Goal: Task Accomplishment & Management: Manage account settings

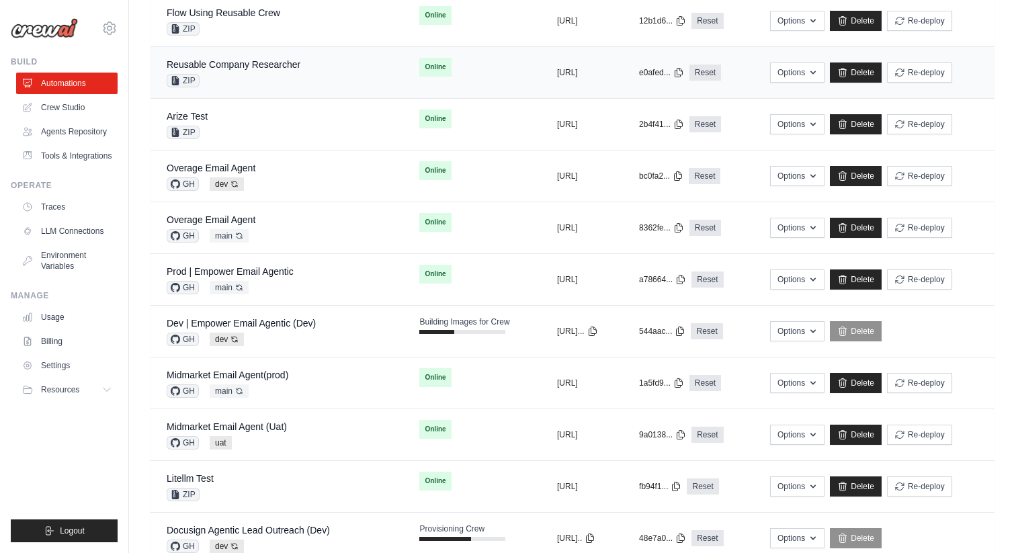
scroll to position [191, 0]
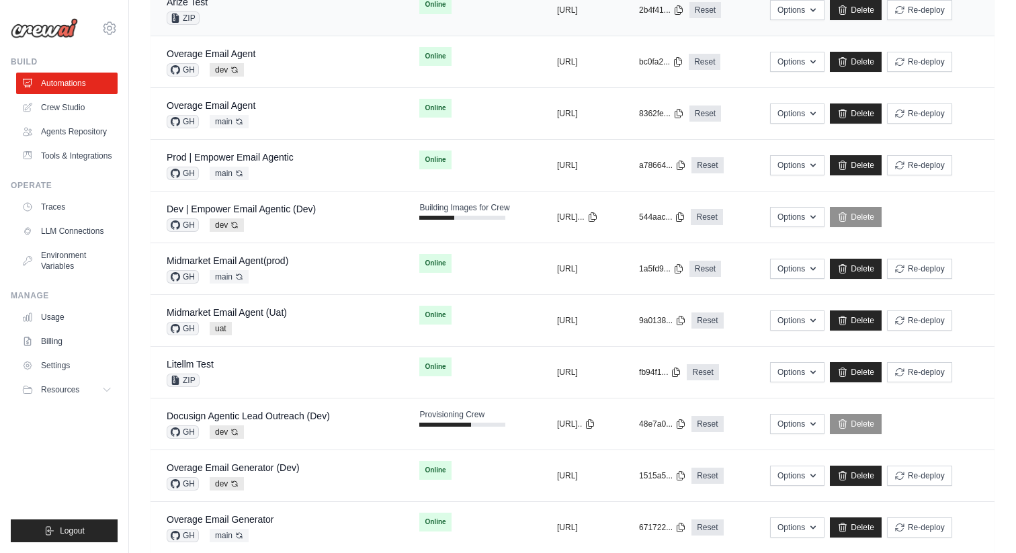
scroll to position [320, 0]
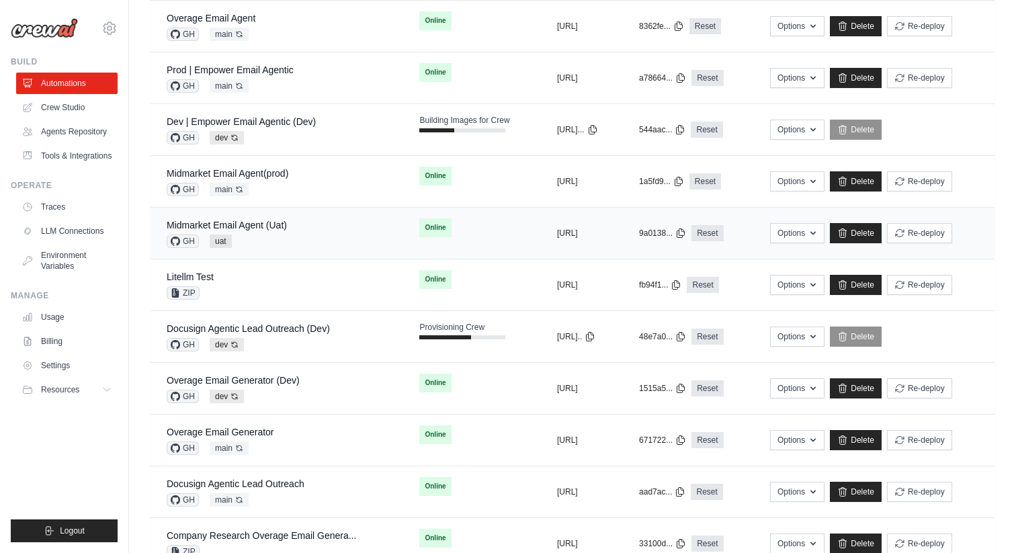
scroll to position [407, 0]
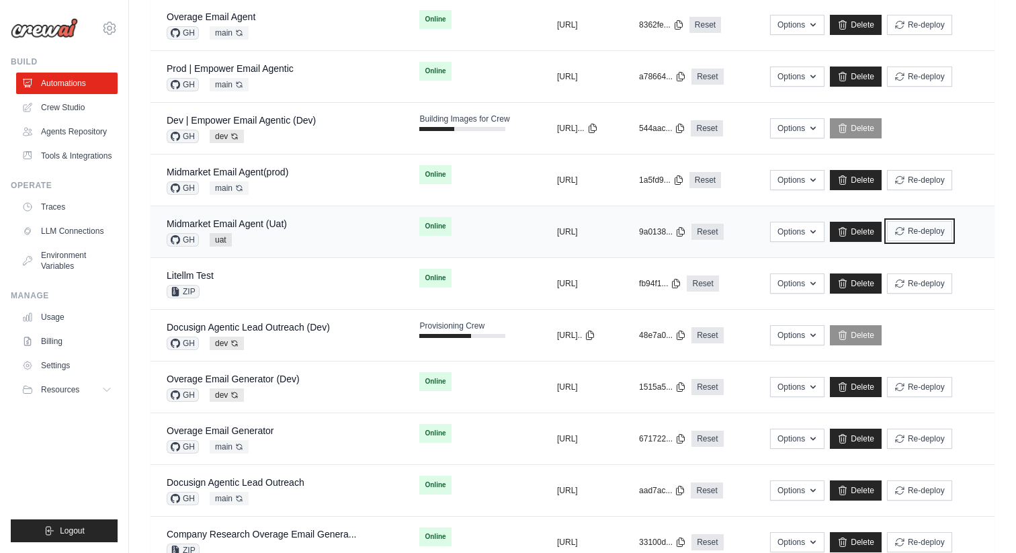
click at [940, 229] on button "Re-deploy" at bounding box center [919, 231] width 65 height 20
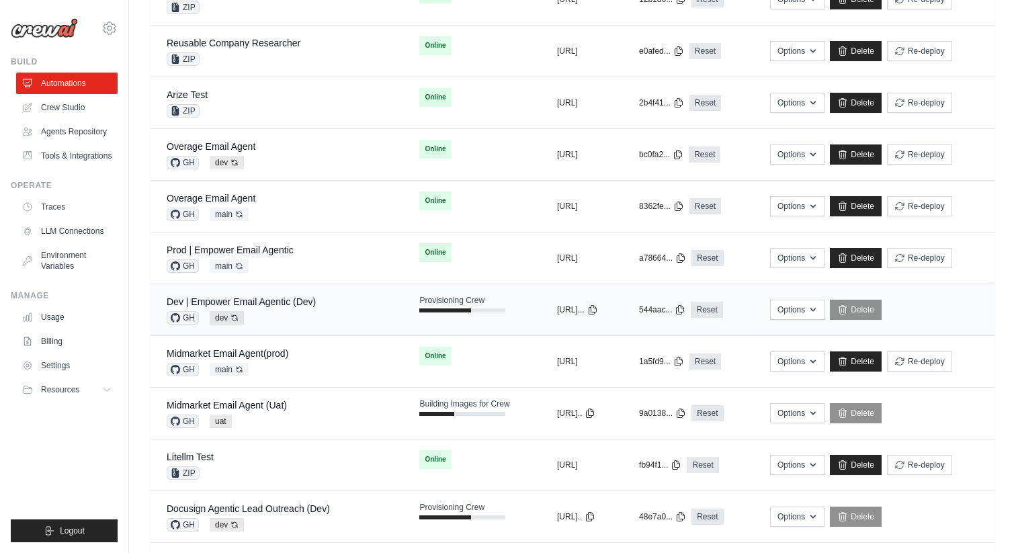
scroll to position [289, 0]
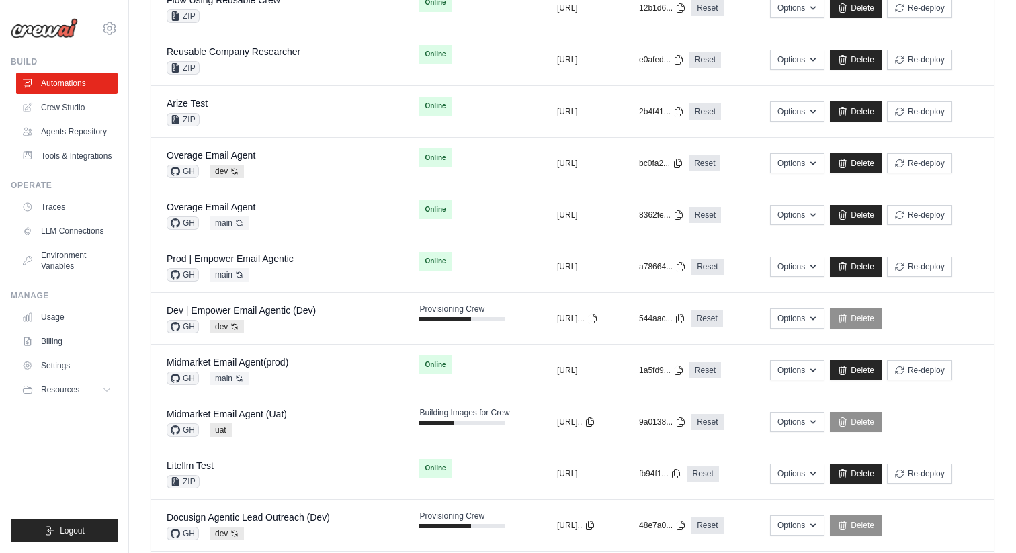
scroll to position [181, 0]
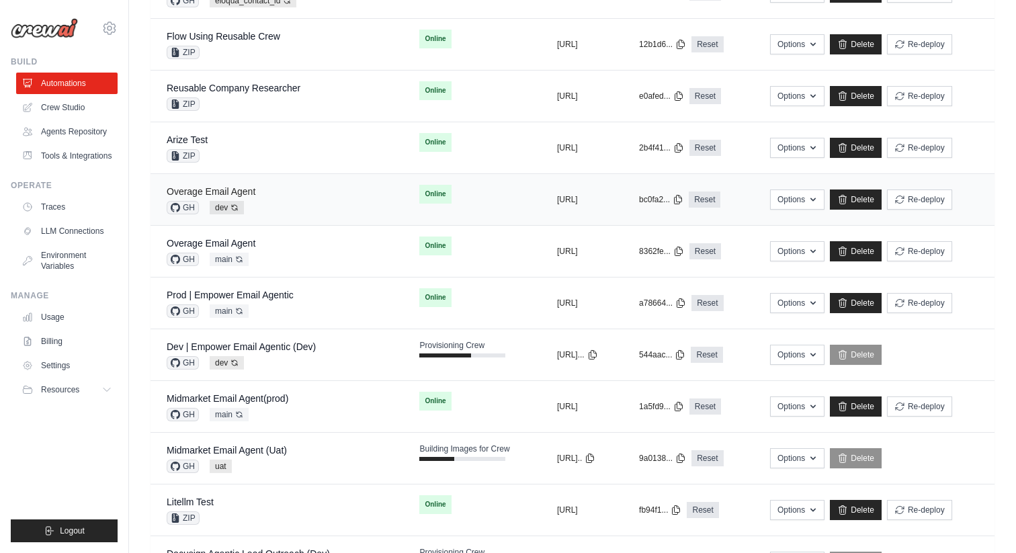
click at [244, 193] on link "Overage Email Agent" at bounding box center [211, 191] width 89 height 11
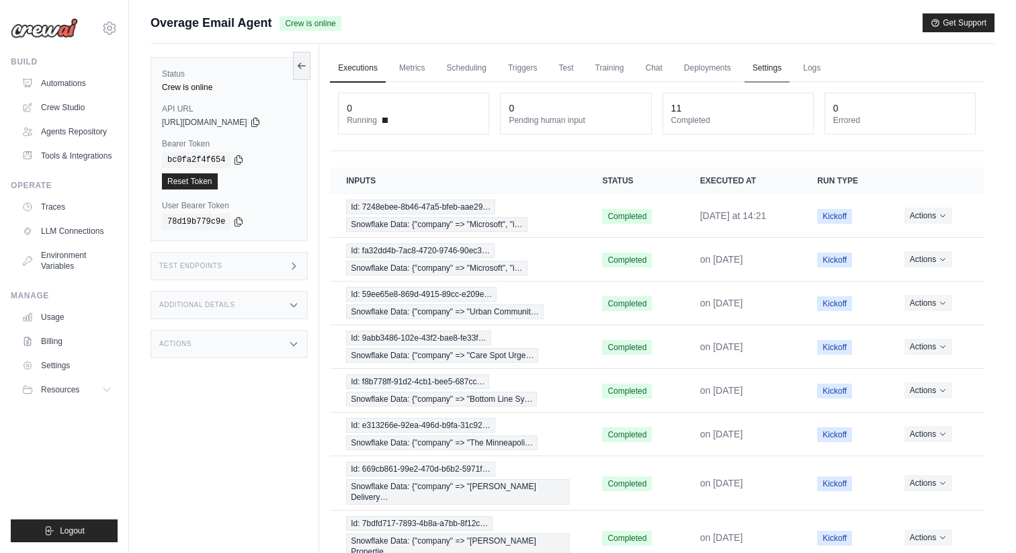
click at [753, 68] on link "Settings" at bounding box center [766, 68] width 45 height 28
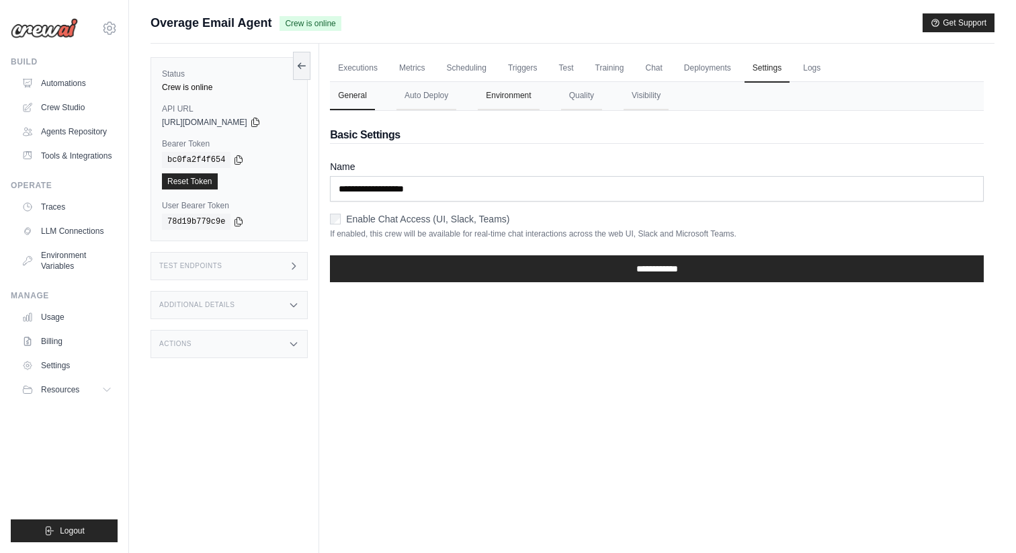
click at [517, 91] on button "Environment" at bounding box center [508, 96] width 61 height 28
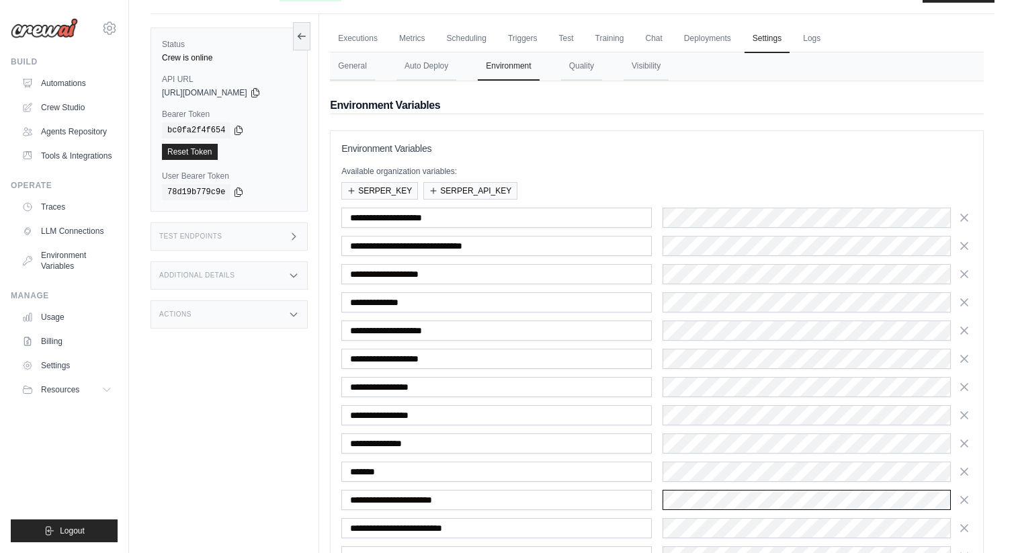
scroll to position [5, 0]
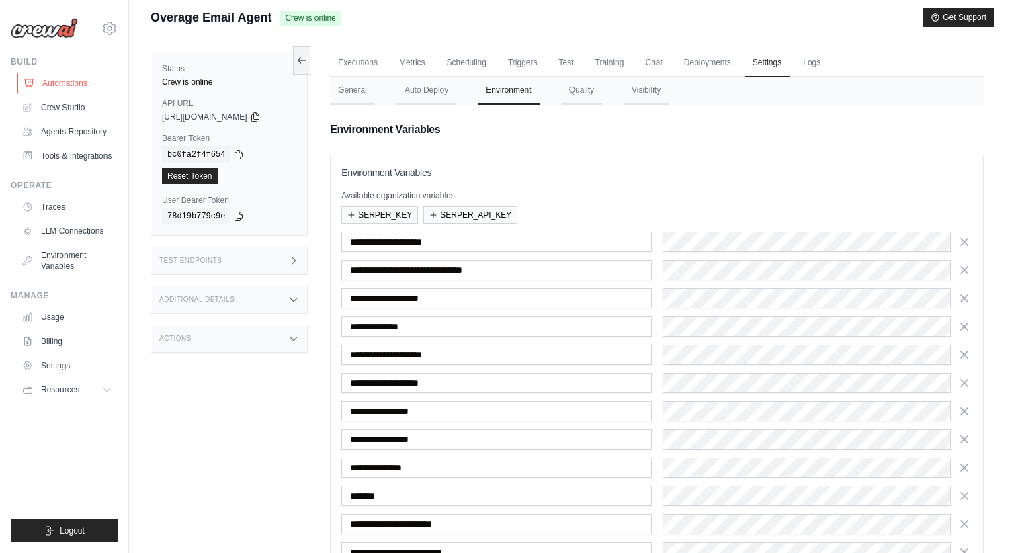
click at [93, 82] on link "Automations" at bounding box center [67, 83] width 101 height 21
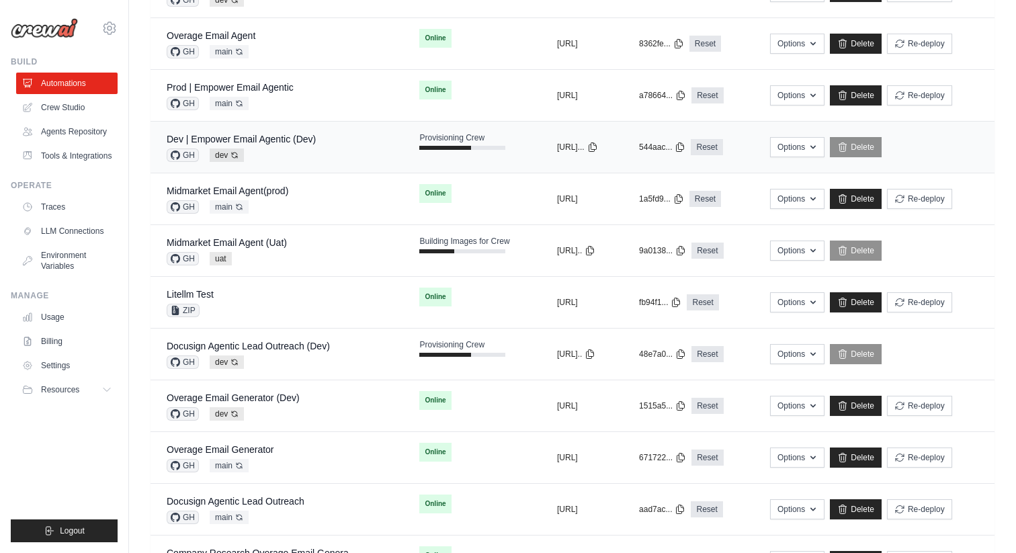
scroll to position [389, 0]
click at [300, 353] on div "Docusign Agentic Lead Outreach (Dev) GH dev Auto-deploy enabled" at bounding box center [248, 354] width 163 height 30
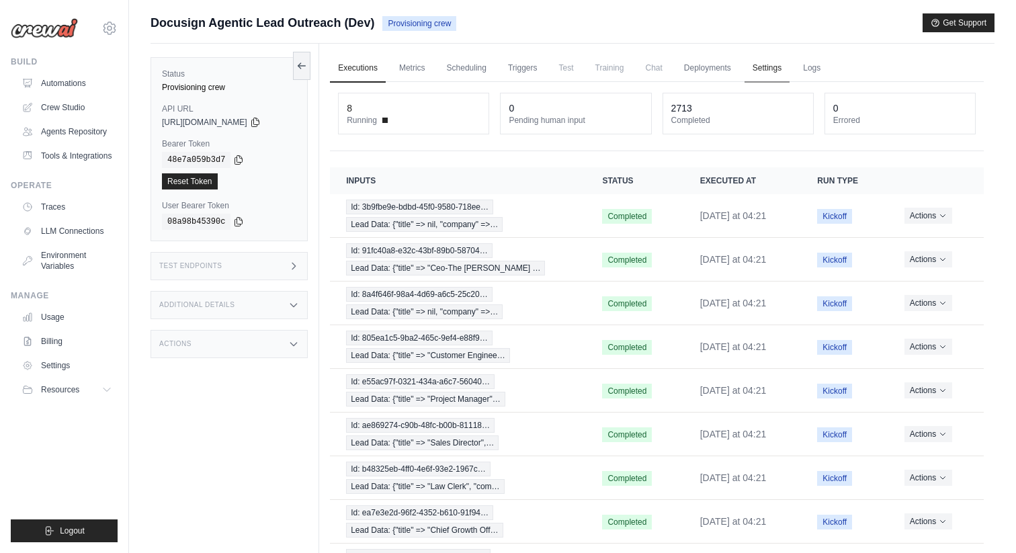
click at [767, 63] on link "Settings" at bounding box center [766, 68] width 45 height 28
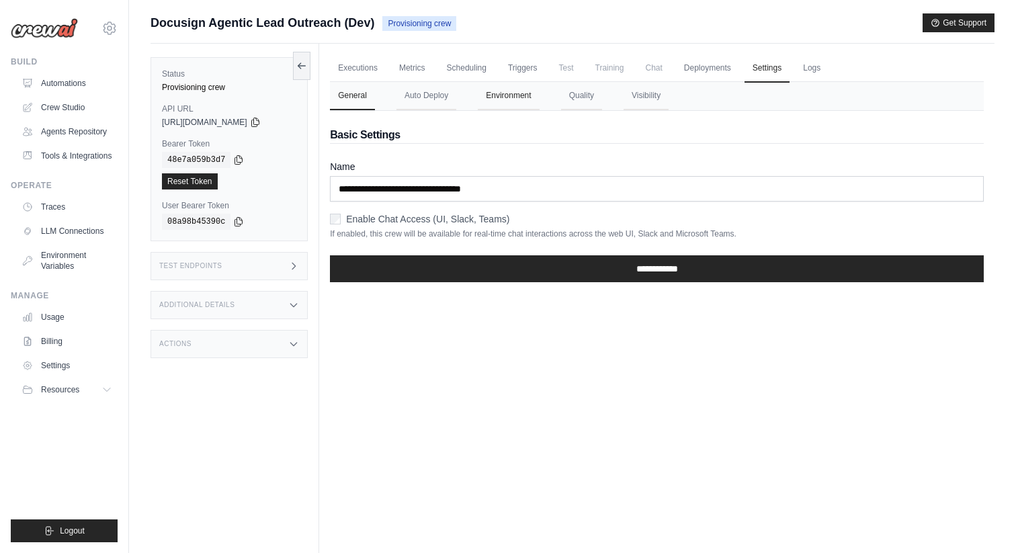
click at [500, 99] on button "Environment" at bounding box center [508, 96] width 61 height 28
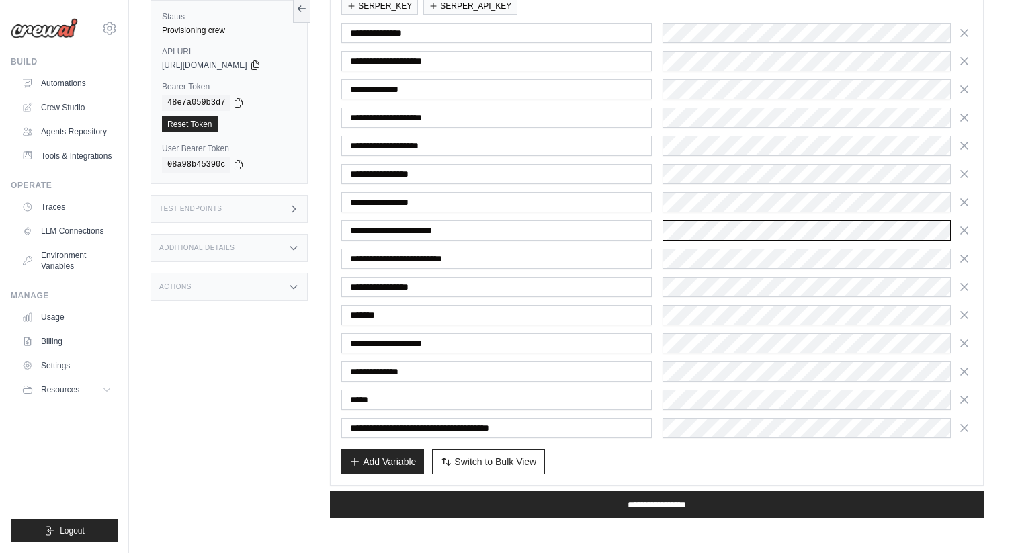
scroll to position [0, 8923]
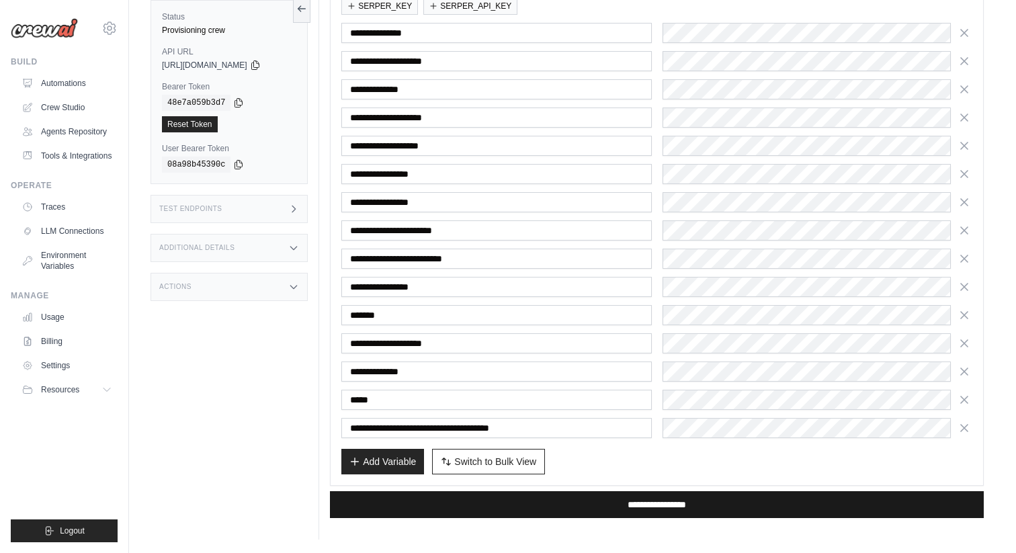
click at [624, 502] on input "**********" at bounding box center [657, 504] width 654 height 27
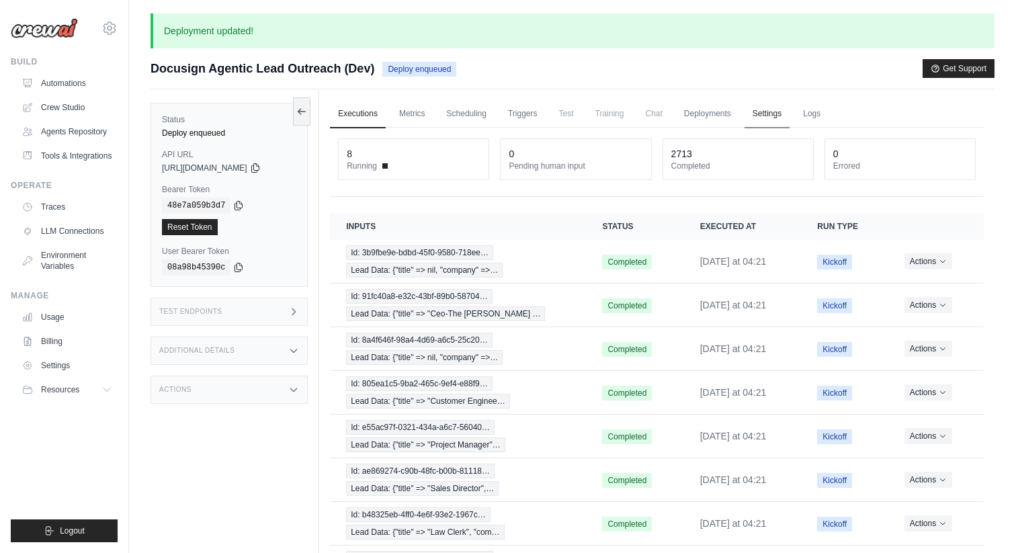
click at [759, 107] on link "Settings" at bounding box center [766, 114] width 45 height 28
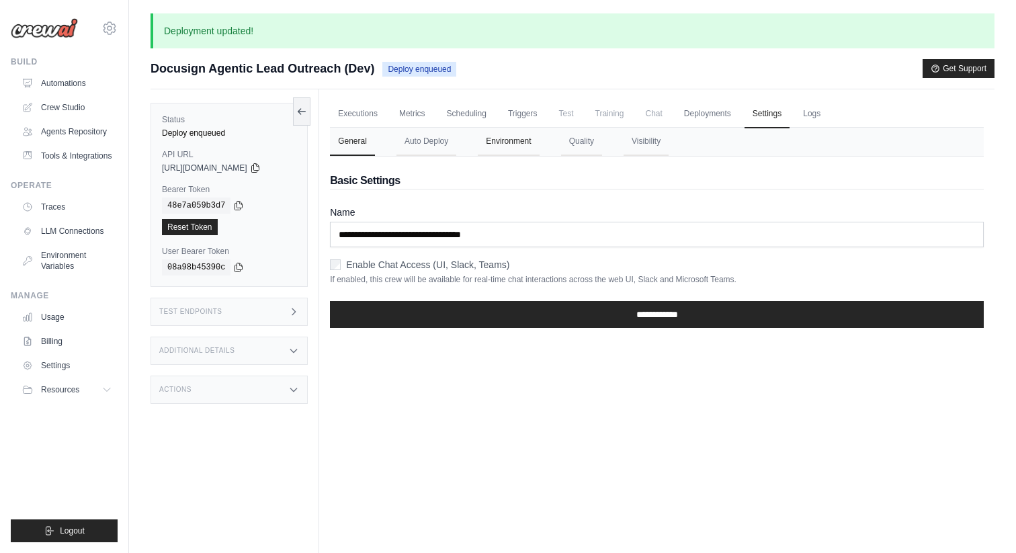
click at [503, 139] on button "Environment" at bounding box center [508, 142] width 61 height 28
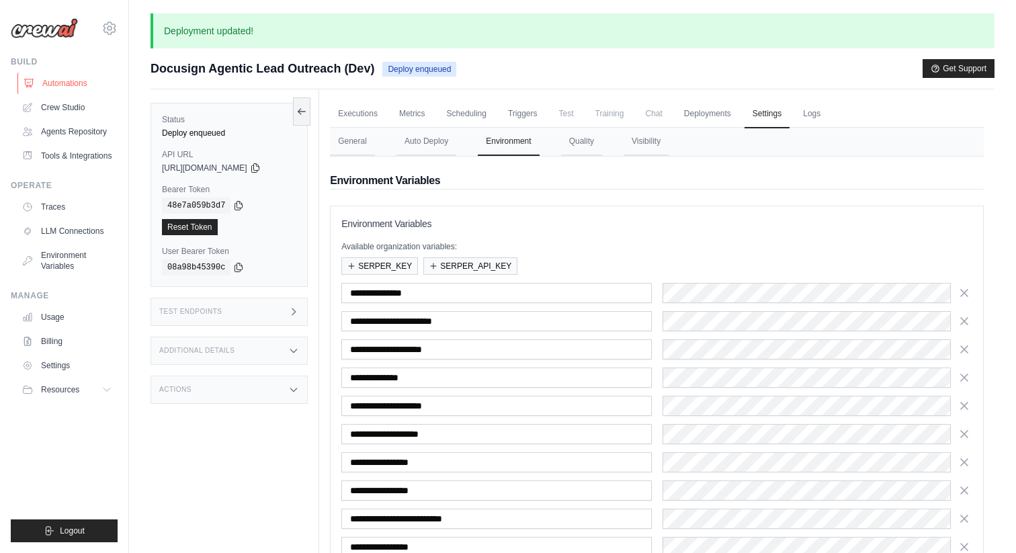
click at [79, 82] on link "Automations" at bounding box center [67, 83] width 101 height 21
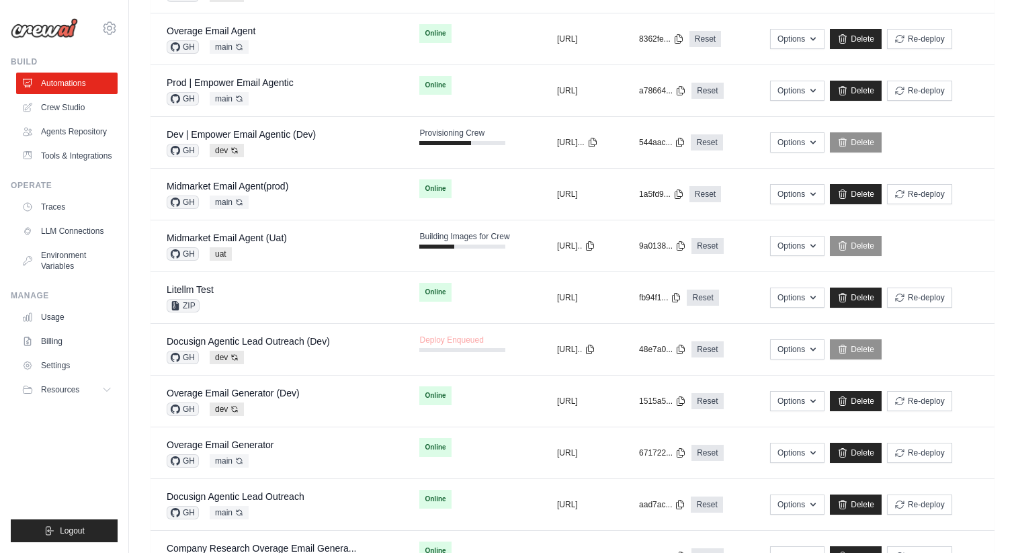
scroll to position [384, 0]
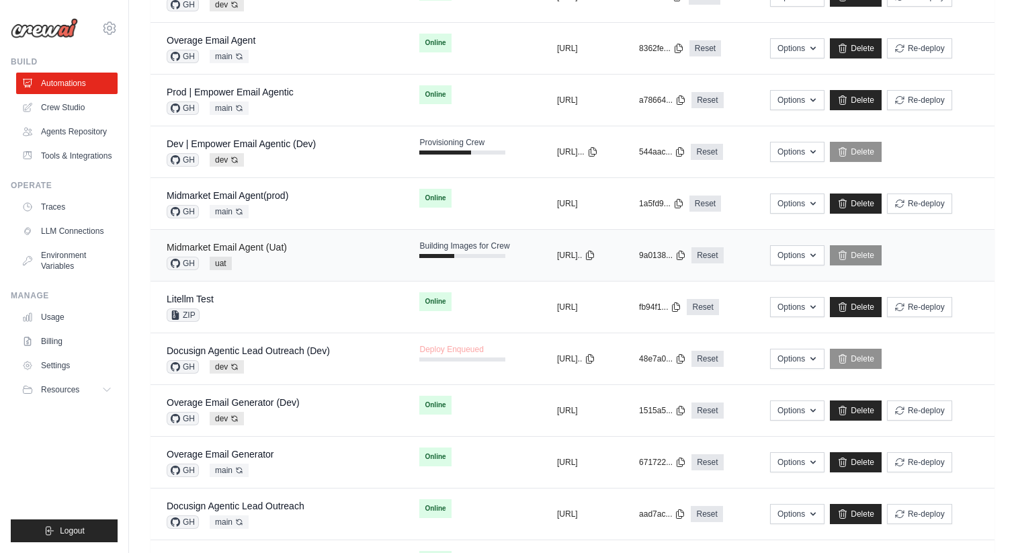
click at [267, 250] on link "Midmarket Email Agent (Uat)" at bounding box center [227, 247] width 120 height 11
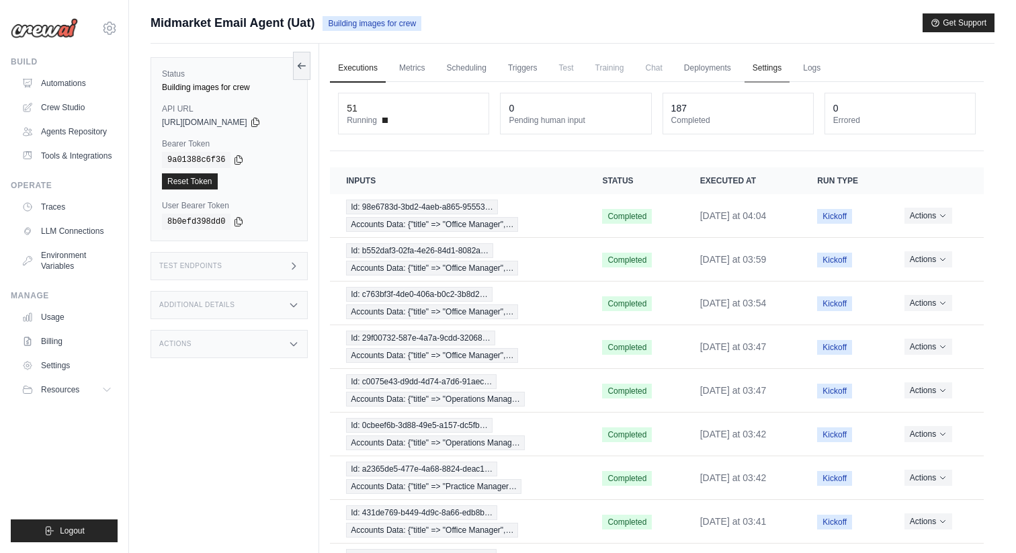
click at [760, 59] on link "Settings" at bounding box center [766, 68] width 45 height 28
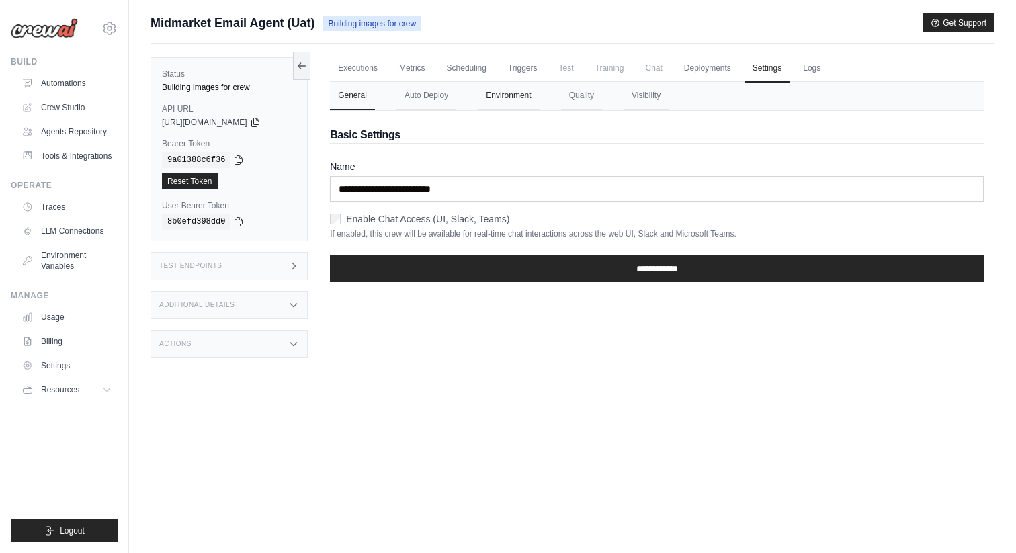
click at [507, 103] on button "Environment" at bounding box center [508, 96] width 61 height 28
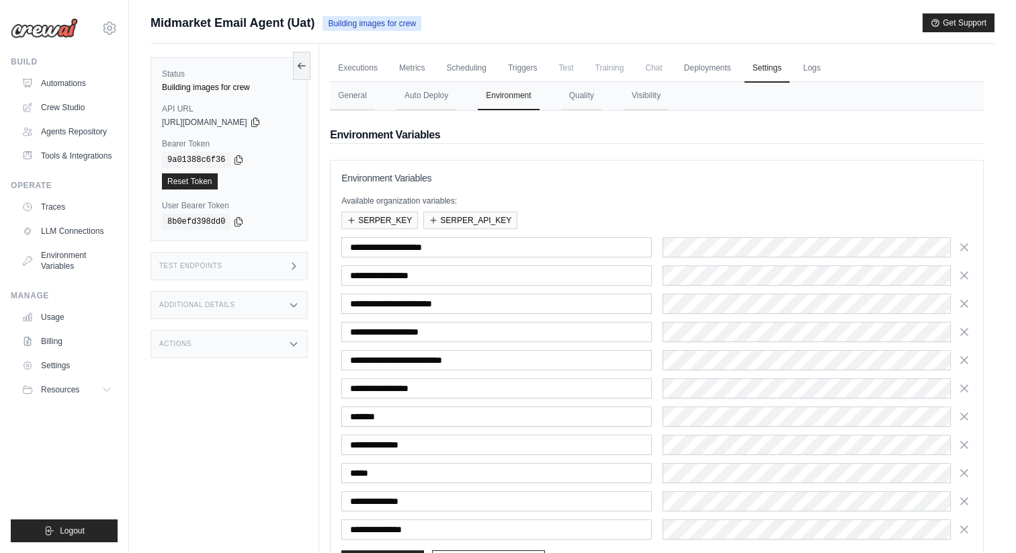
click at [259, 306] on div "Additional Details" at bounding box center [228, 305] width 157 height 28
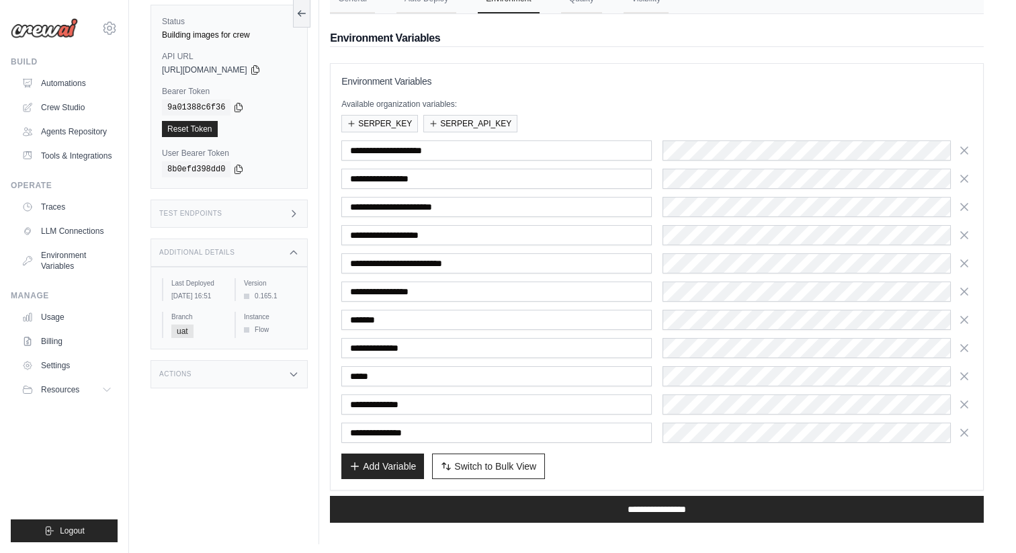
scroll to position [101, 0]
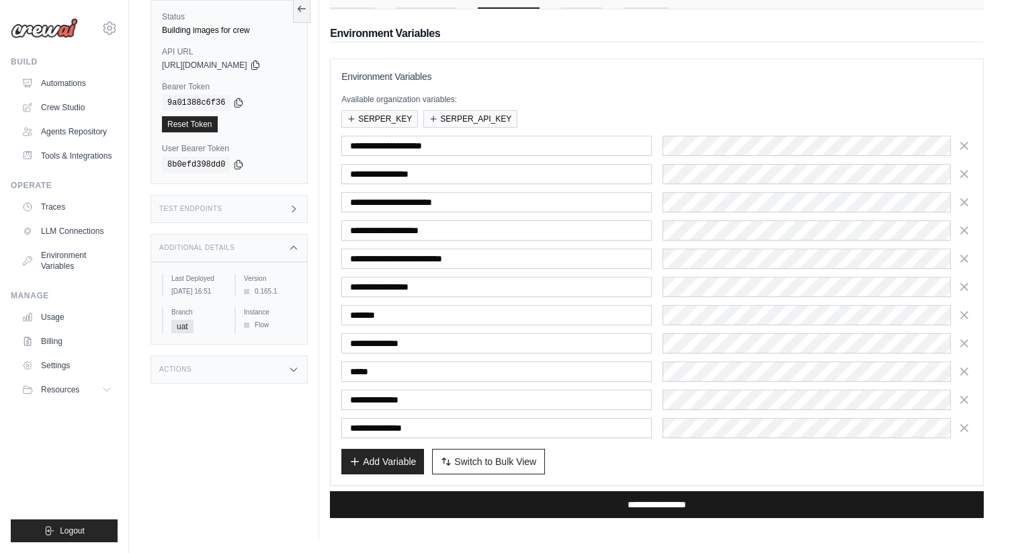
click at [565, 504] on input "**********" at bounding box center [657, 504] width 654 height 27
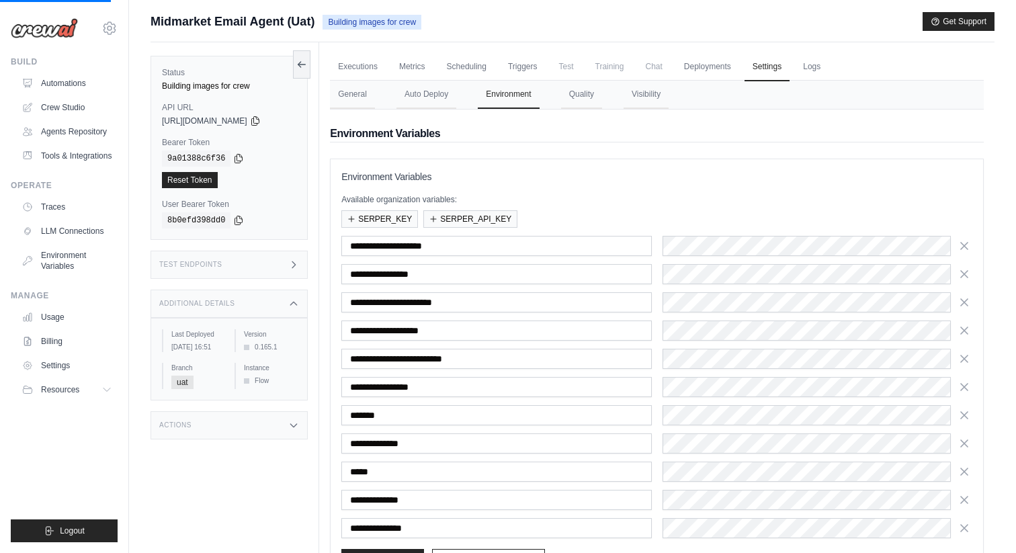
scroll to position [0, 0]
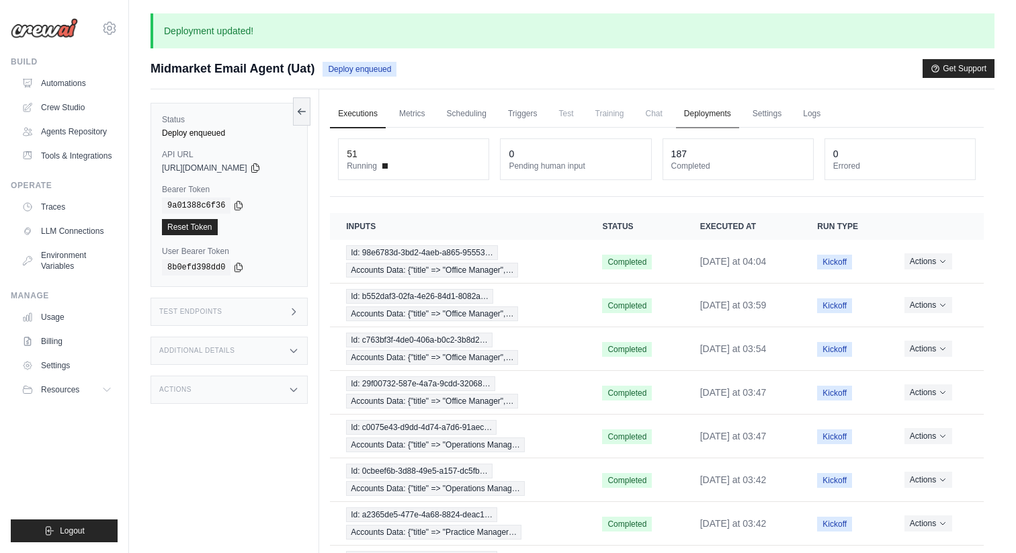
click at [705, 120] on link "Deployments" at bounding box center [707, 114] width 63 height 28
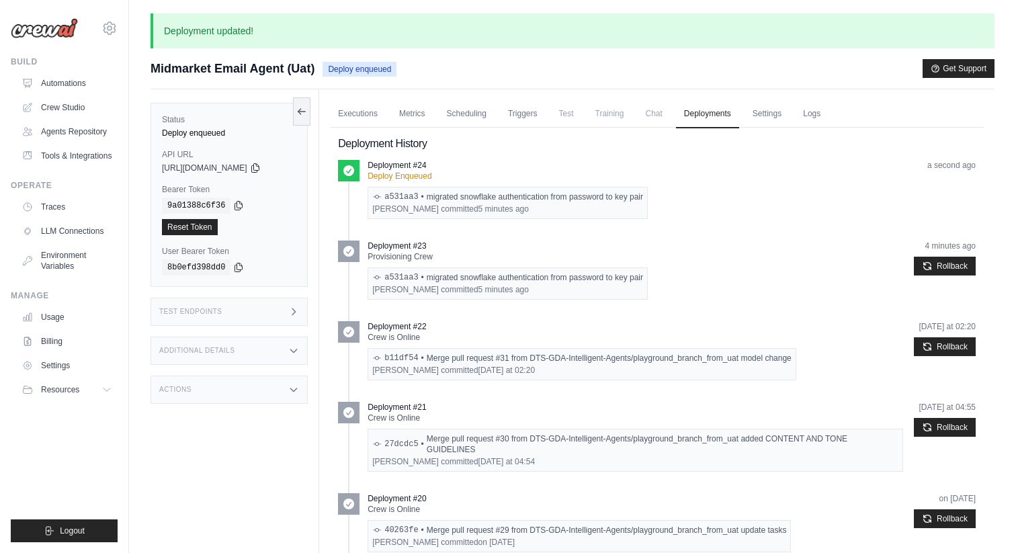
click at [607, 118] on span "Training" at bounding box center [609, 113] width 45 height 27
click at [772, 108] on link "Settings" at bounding box center [766, 114] width 45 height 28
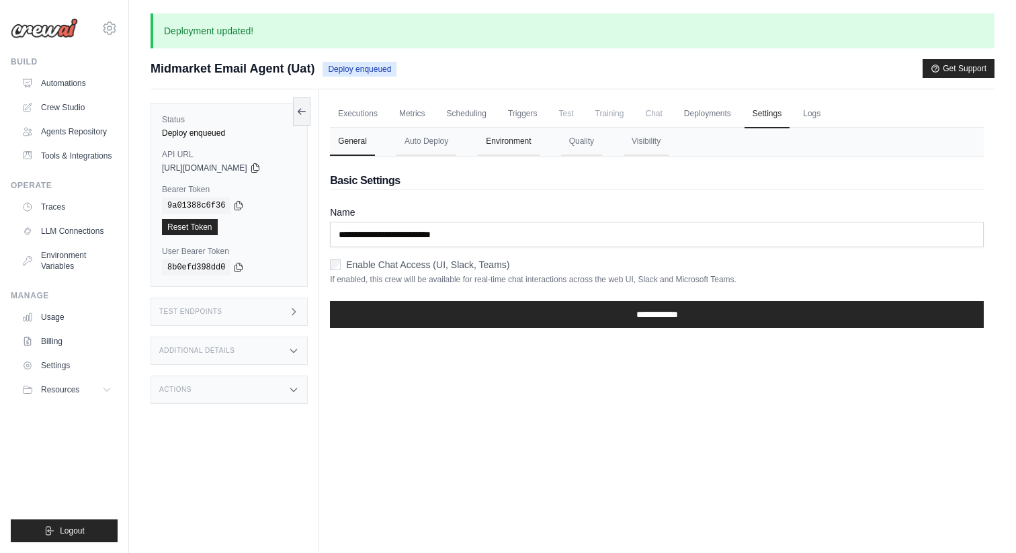
click at [510, 148] on button "Environment" at bounding box center [508, 142] width 61 height 28
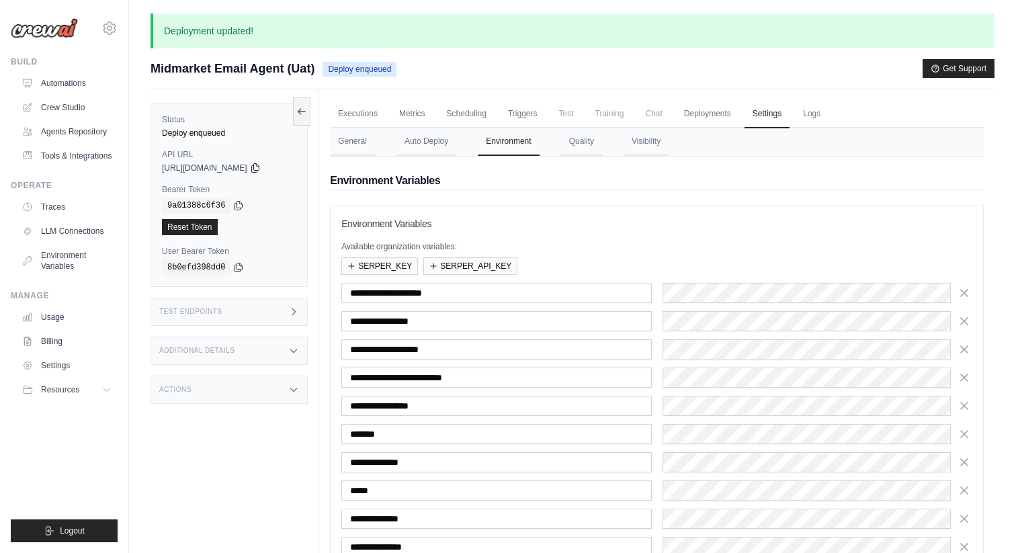
click at [85, 71] on div "Build Automations Crew Studio Agents Repository Tools & Integrations" at bounding box center [64, 111] width 107 height 110
click at [82, 76] on link "Automations" at bounding box center [67, 83] width 101 height 21
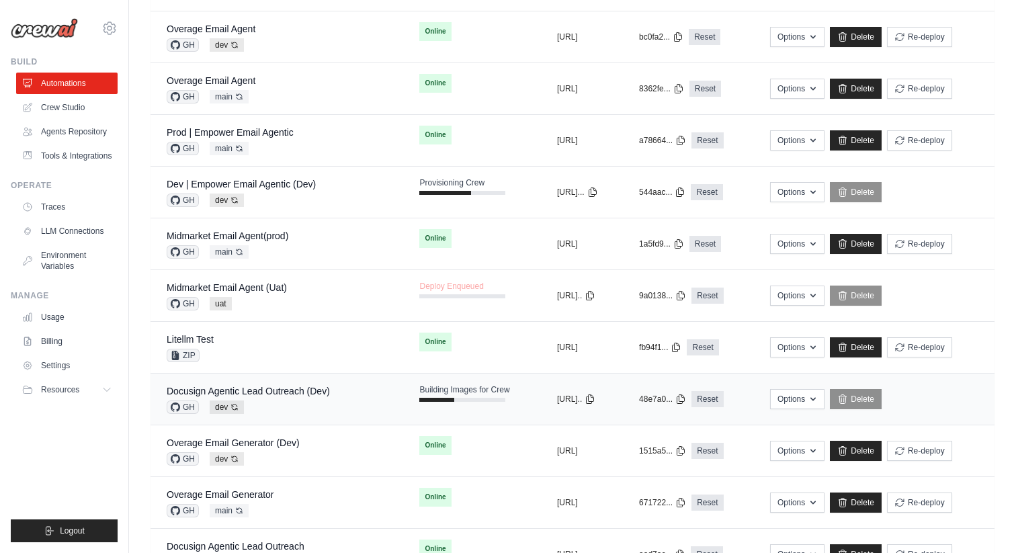
scroll to position [312, 0]
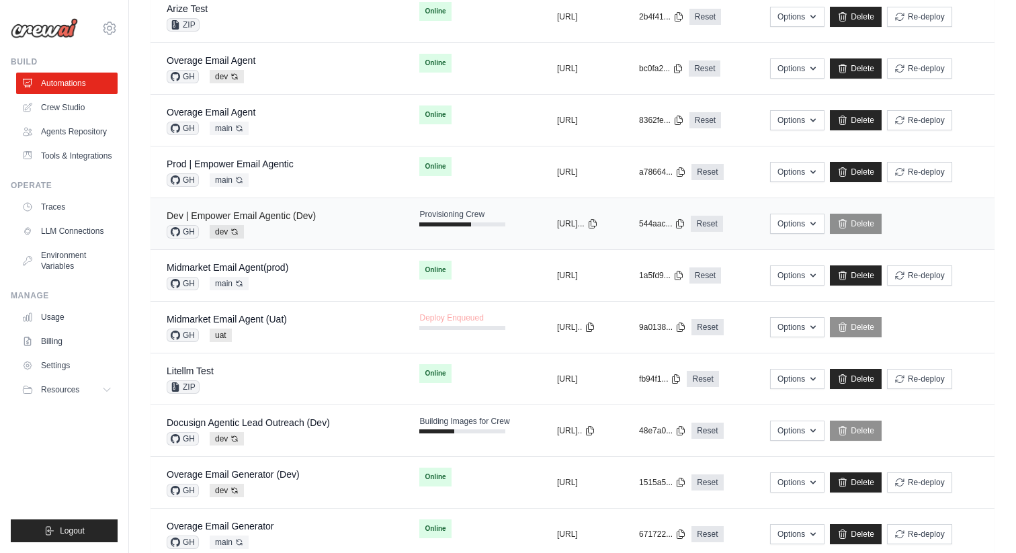
click at [298, 216] on link "Dev | Empower Email Agentic (Dev)" at bounding box center [241, 215] width 149 height 11
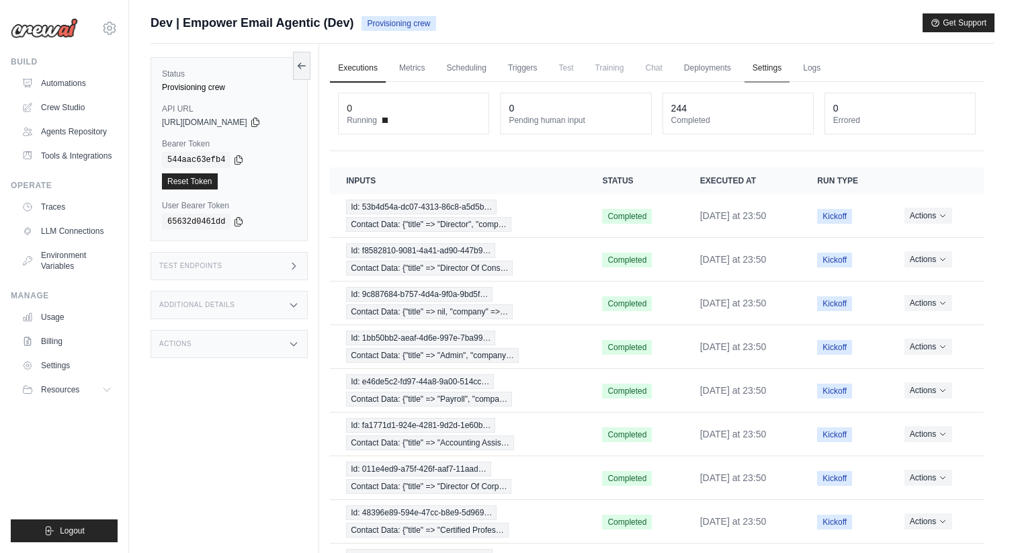
click at [757, 73] on link "Settings" at bounding box center [766, 68] width 45 height 28
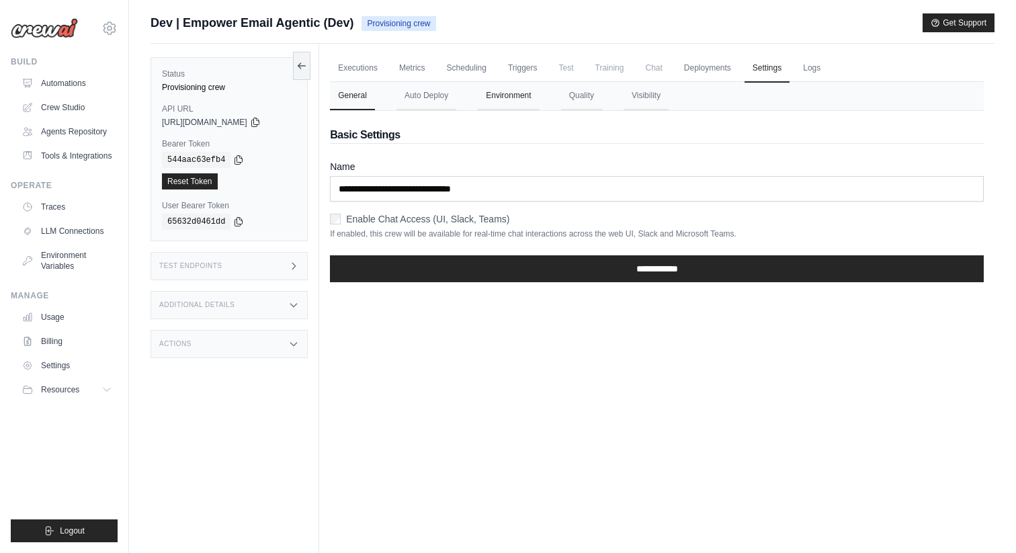
click at [523, 99] on button "Environment" at bounding box center [508, 96] width 61 height 28
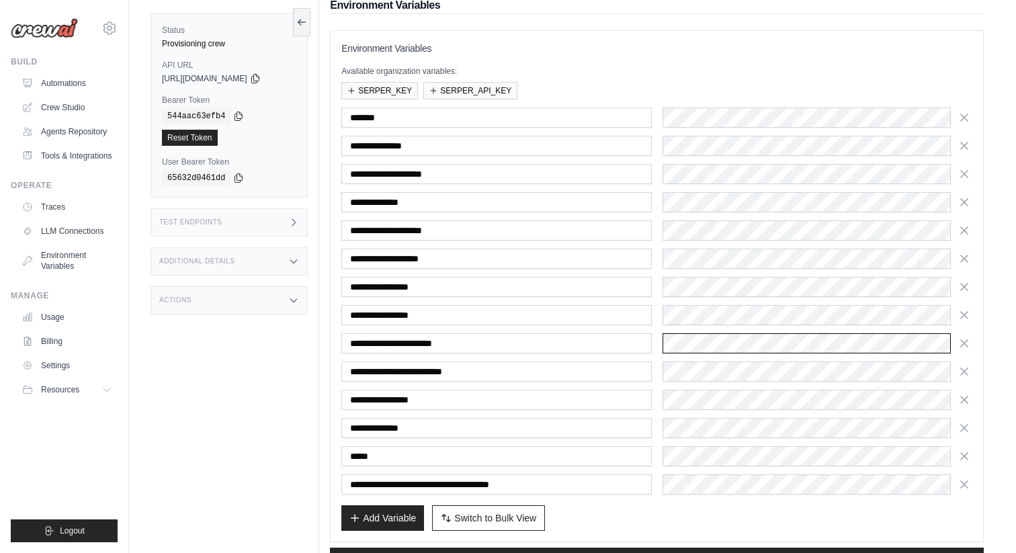
scroll to position [175, 0]
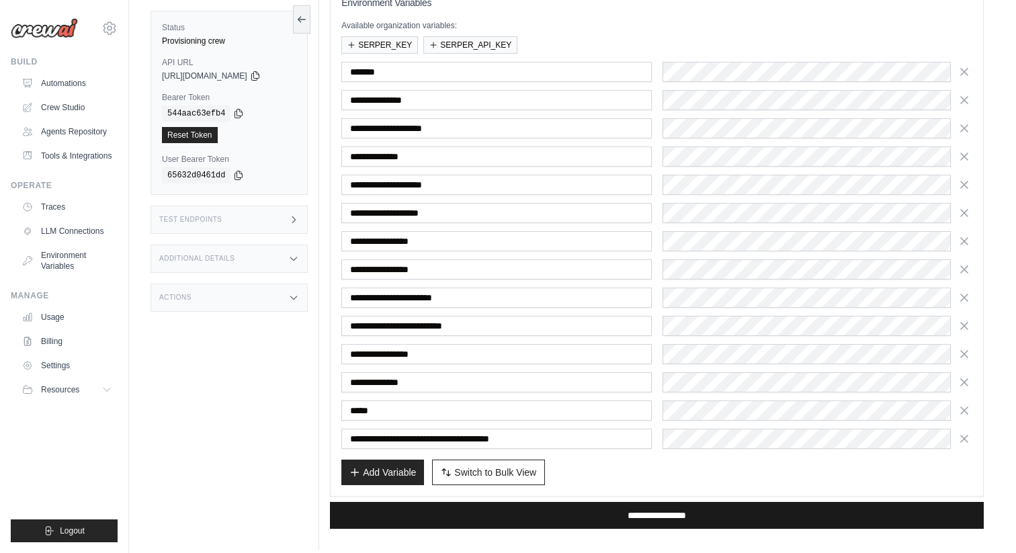
click at [532, 509] on input "**********" at bounding box center [657, 515] width 654 height 27
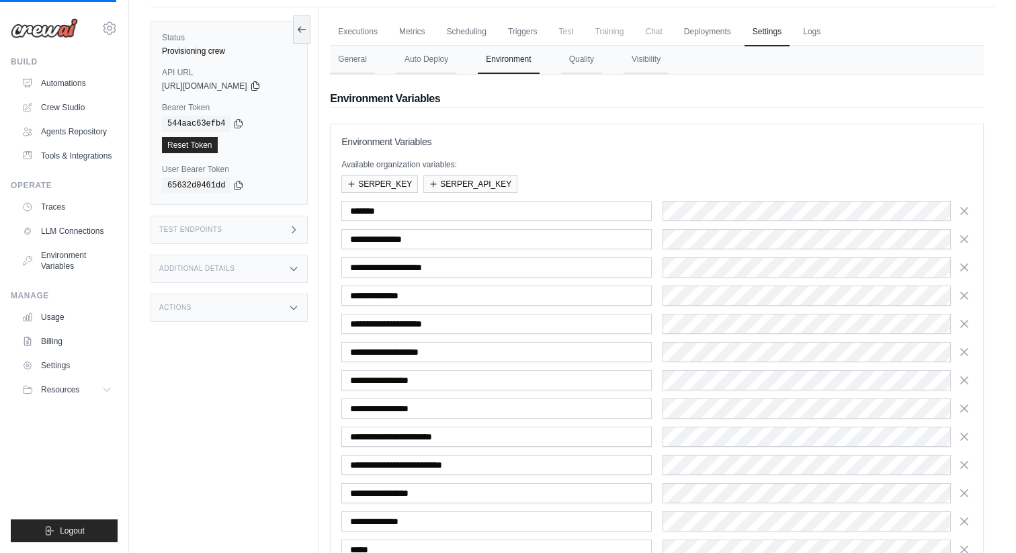
scroll to position [0, 0]
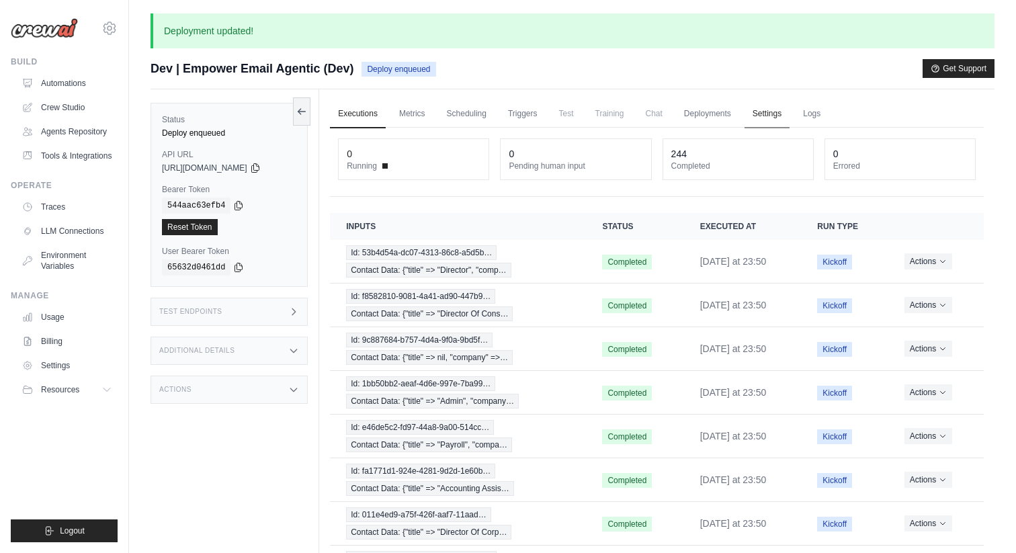
click at [768, 107] on link "Settings" at bounding box center [766, 114] width 45 height 28
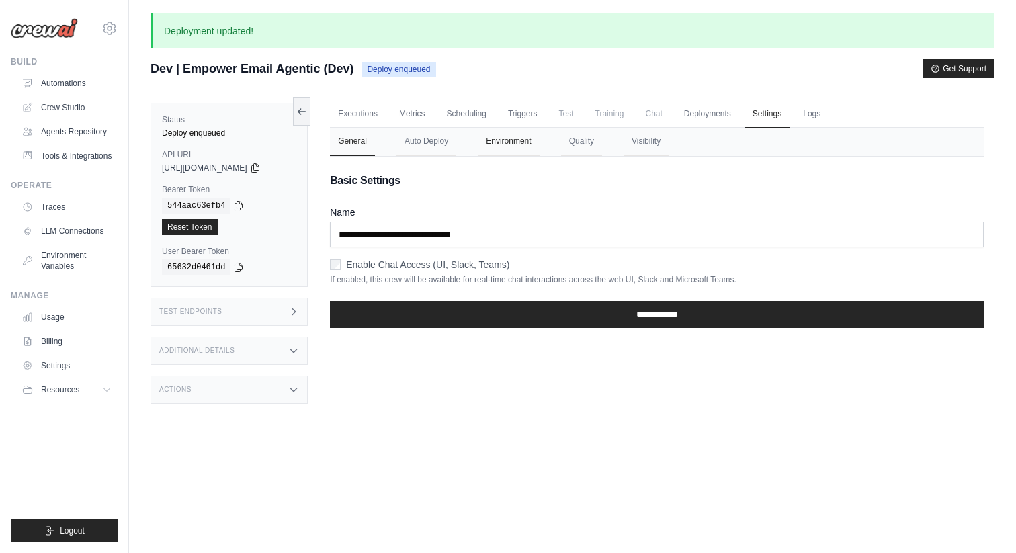
click at [517, 141] on button "Environment" at bounding box center [508, 142] width 61 height 28
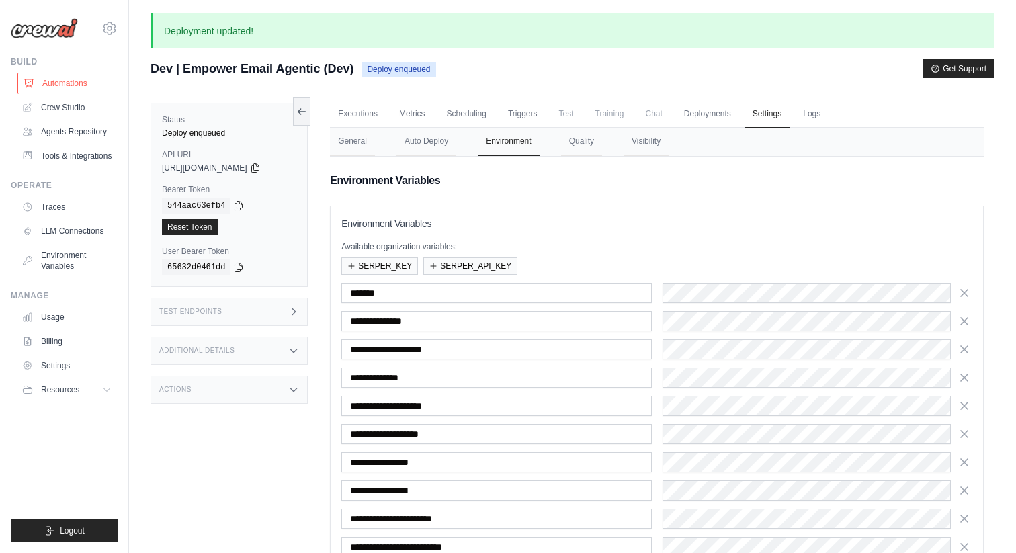
click at [90, 92] on link "Automations" at bounding box center [67, 83] width 101 height 21
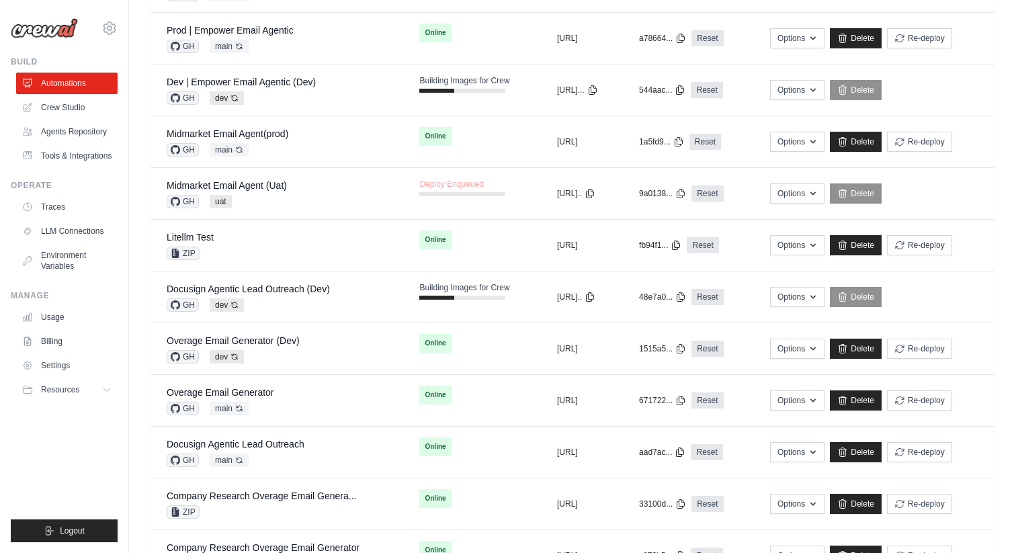
scroll to position [447, 0]
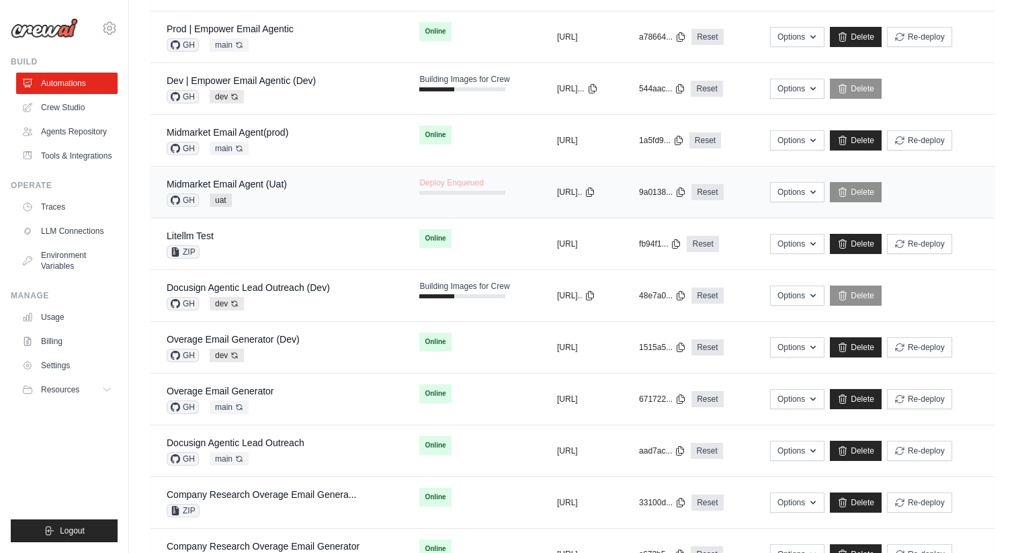
click at [257, 178] on div "Midmarket Email Agent (Uat)" at bounding box center [227, 183] width 120 height 13
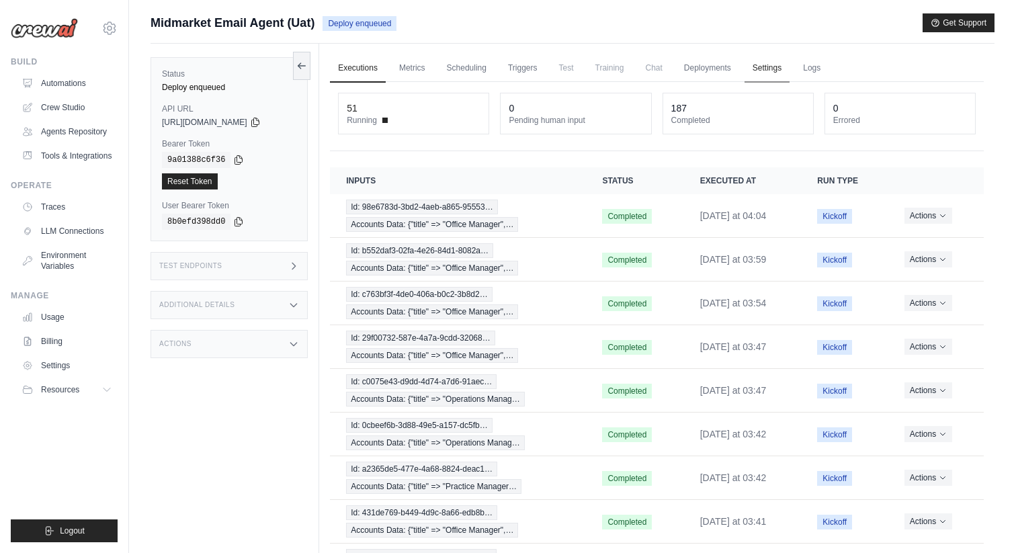
click at [748, 65] on link "Settings" at bounding box center [766, 68] width 45 height 28
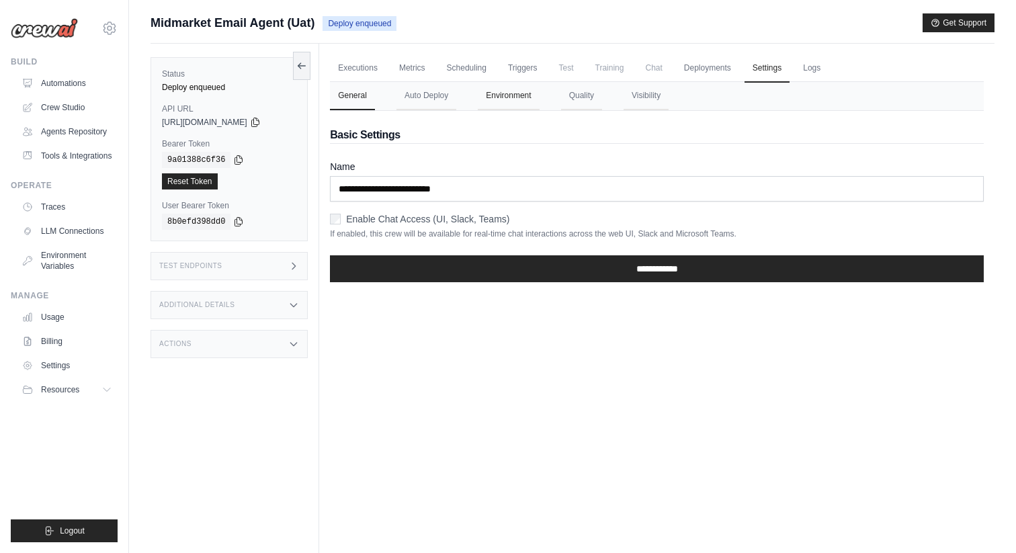
click at [503, 93] on button "Environment" at bounding box center [508, 96] width 61 height 28
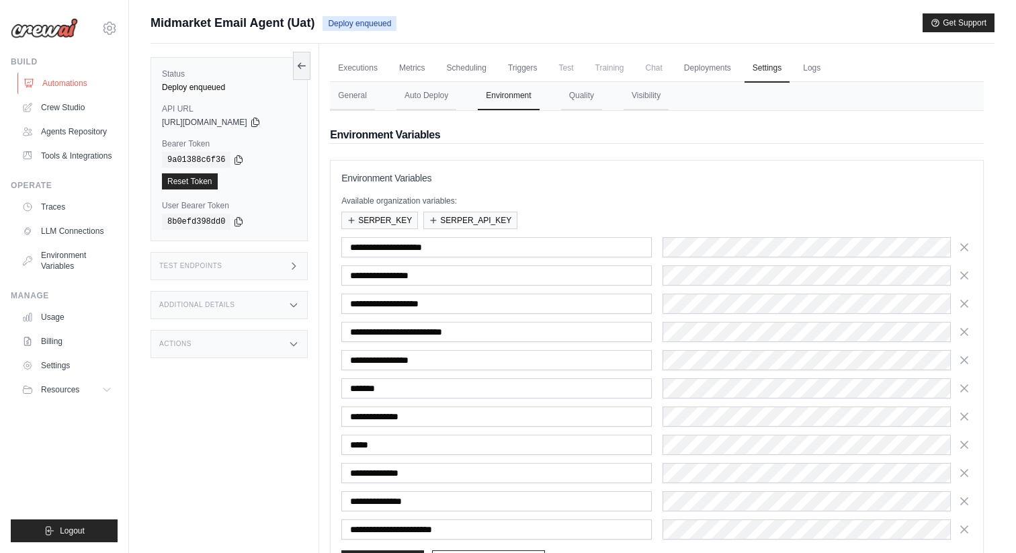
click at [83, 81] on link "Automations" at bounding box center [67, 83] width 101 height 21
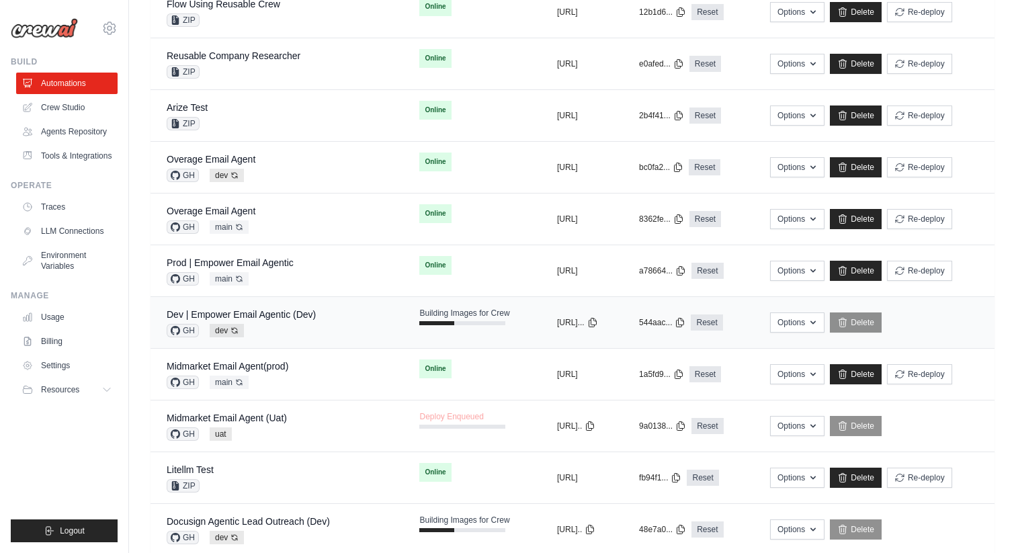
scroll to position [224, 0]
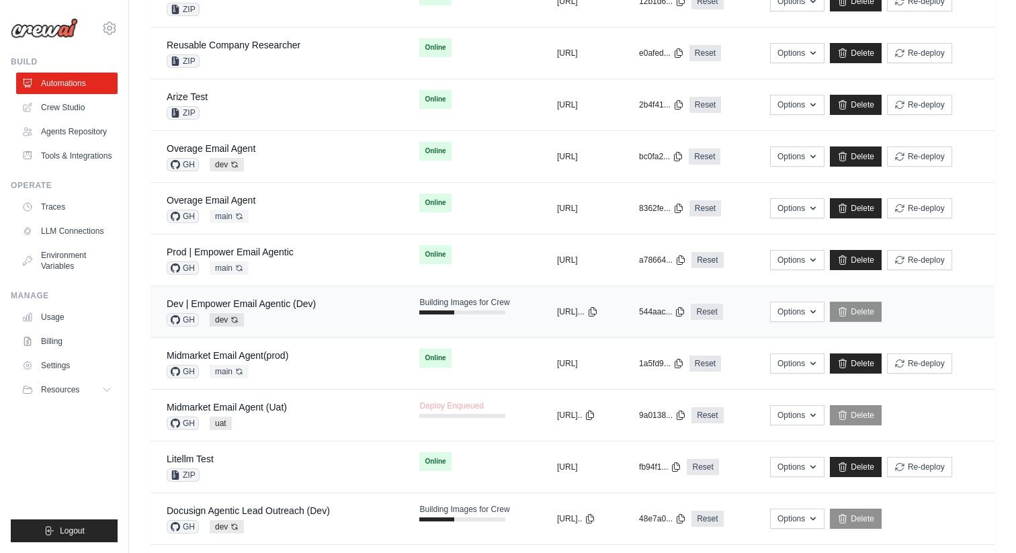
click at [316, 299] on div "Dev | Empower Email Agentic (Dev) GH dev Auto-deploy enabled" at bounding box center [277, 312] width 220 height 30
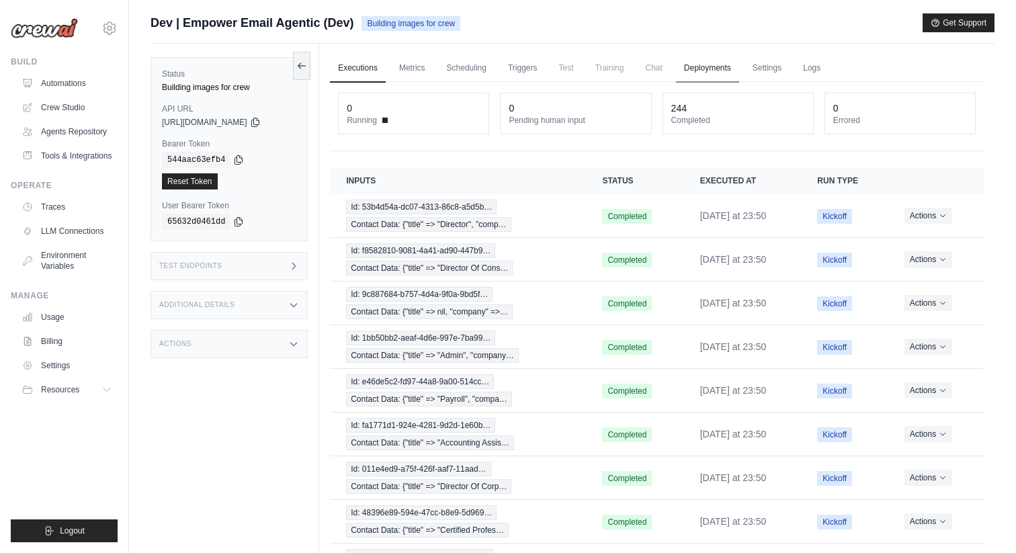
click at [697, 72] on link "Deployments" at bounding box center [707, 68] width 63 height 28
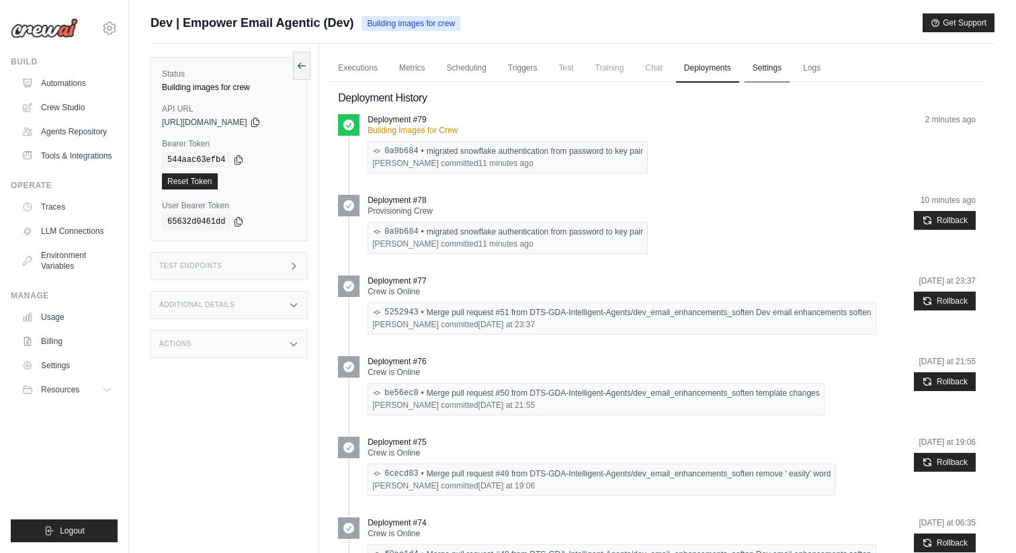
click at [774, 76] on link "Settings" at bounding box center [766, 68] width 45 height 28
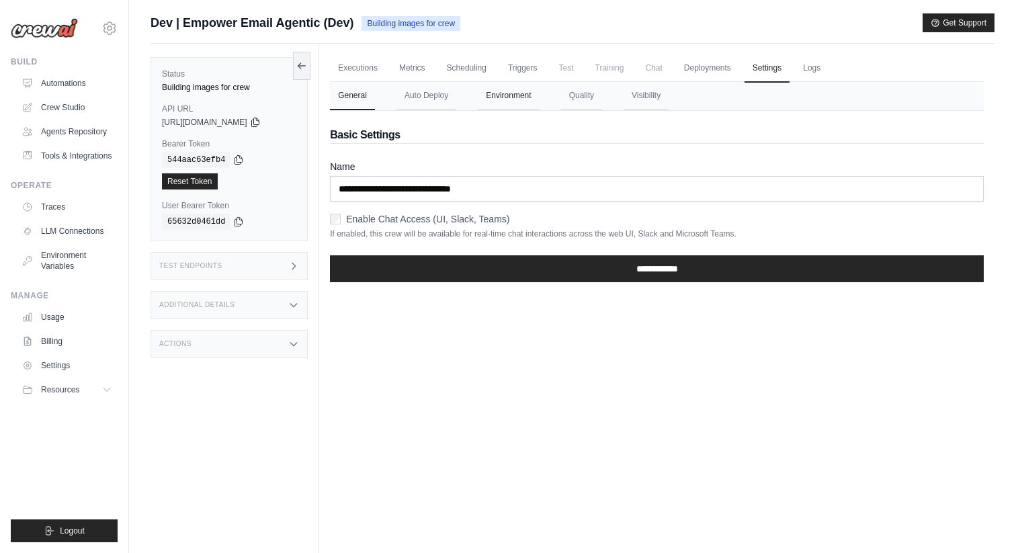
click at [500, 105] on button "Environment" at bounding box center [508, 96] width 61 height 28
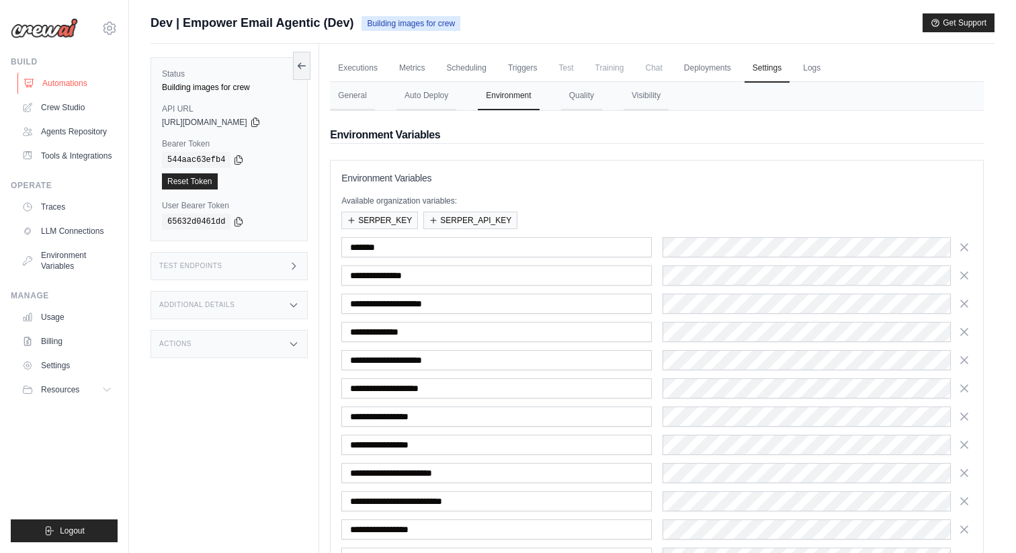
click at [79, 80] on link "Automations" at bounding box center [67, 83] width 101 height 21
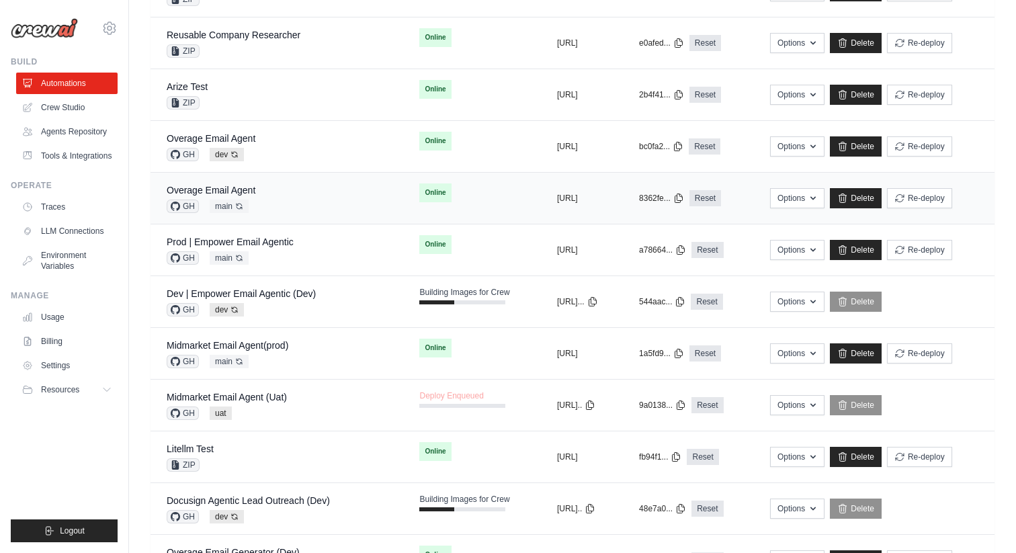
scroll to position [238, 0]
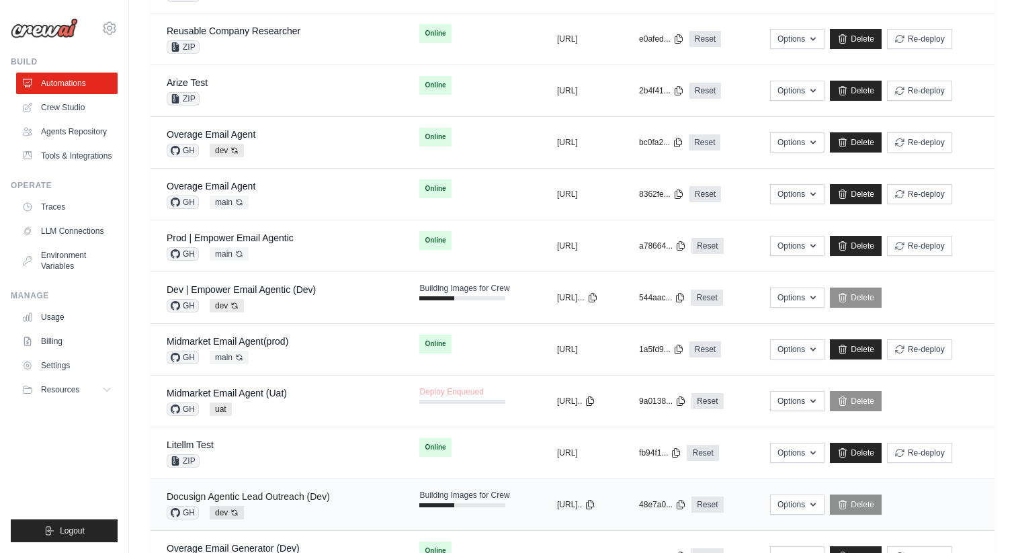
click at [304, 495] on link "Docusign Agentic Lead Outreach (Dev)" at bounding box center [248, 496] width 163 height 11
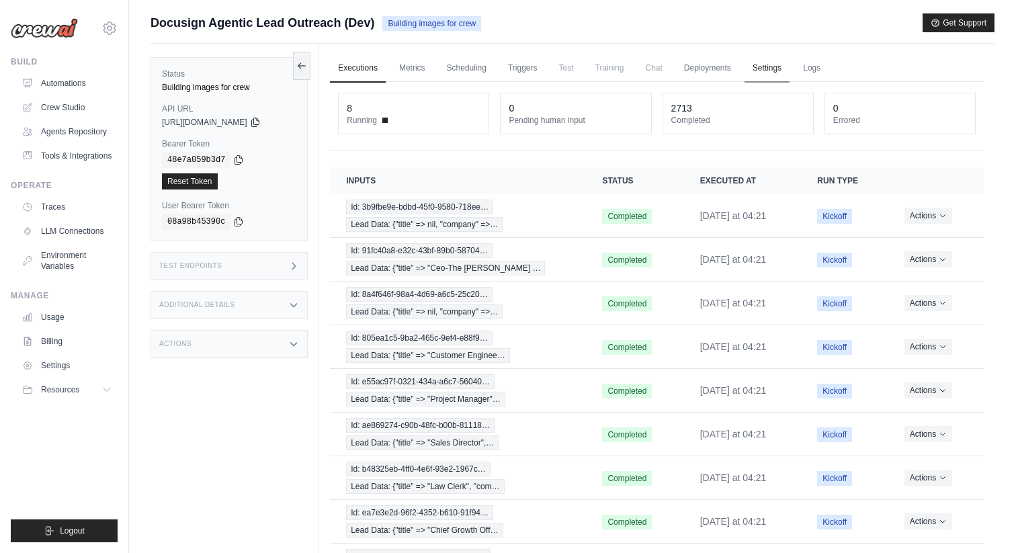
click at [745, 63] on link "Settings" at bounding box center [766, 68] width 45 height 28
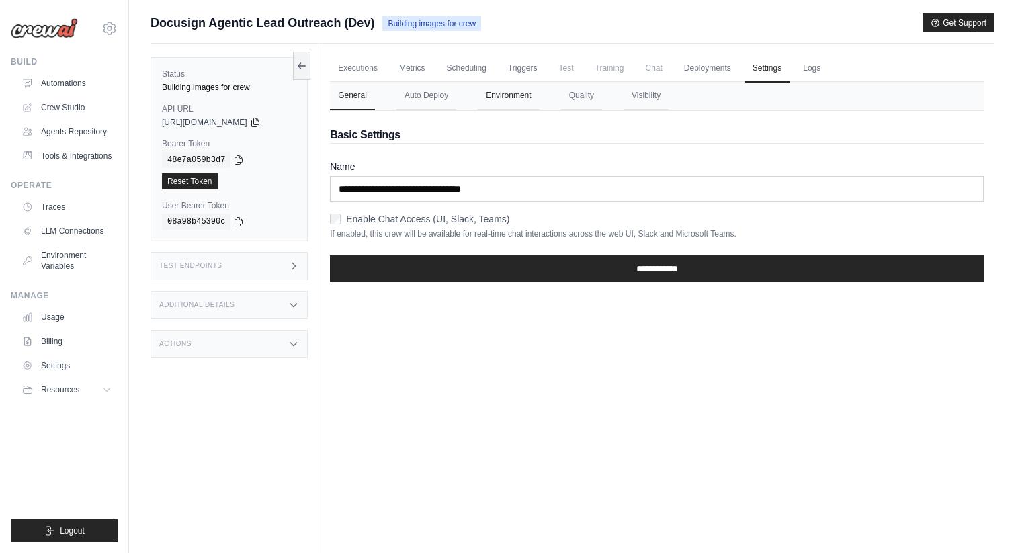
click at [510, 96] on button "Environment" at bounding box center [508, 96] width 61 height 28
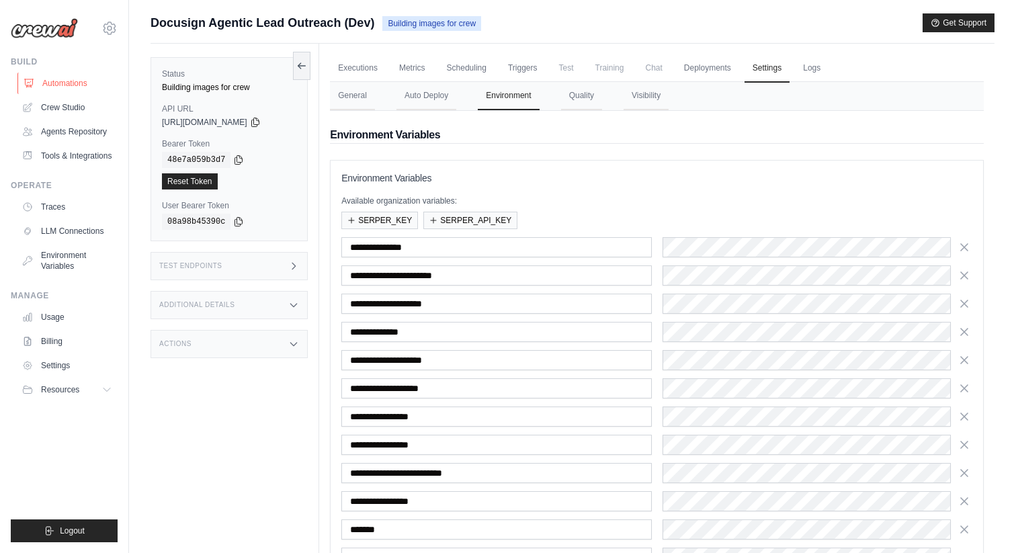
click at [65, 81] on link "Automations" at bounding box center [67, 83] width 101 height 21
